Goal: Entertainment & Leisure: Consume media (video, audio)

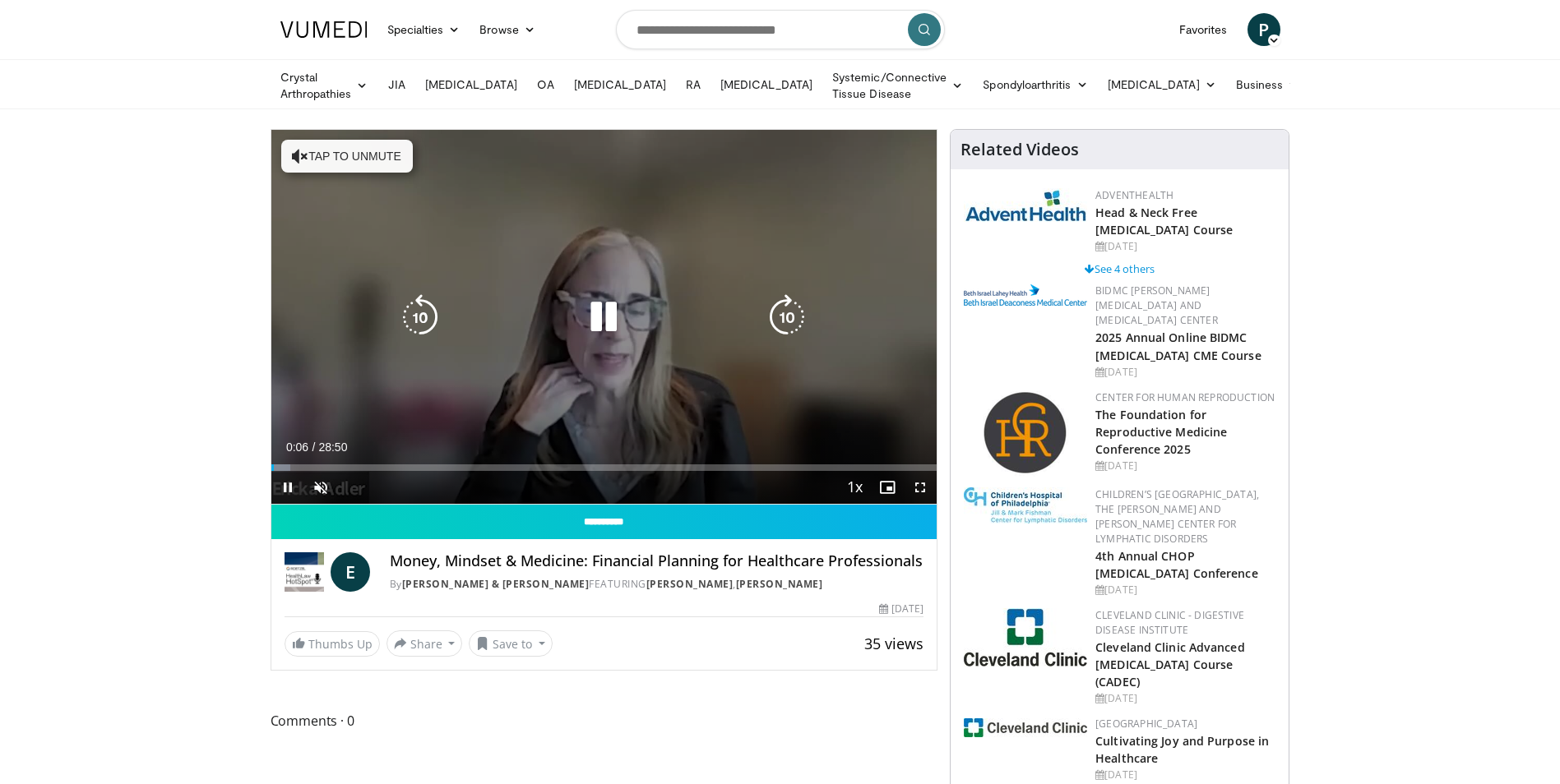
click at [600, 312] on icon "Video Player" at bounding box center [603, 317] width 46 height 46
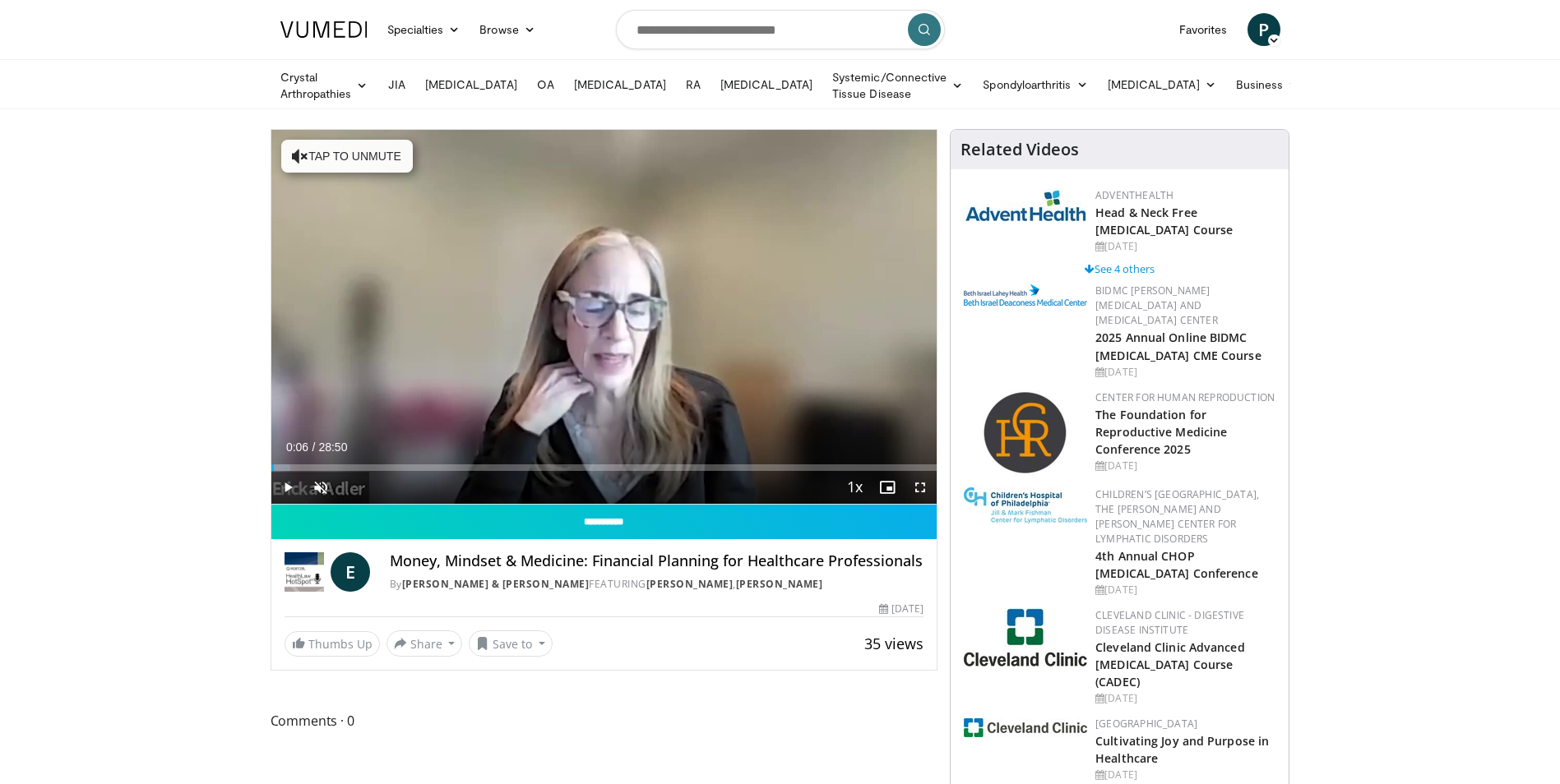
click at [328, 29] on img at bounding box center [324, 29] width 87 height 17
